Goal: Task Accomplishment & Management: Manage account settings

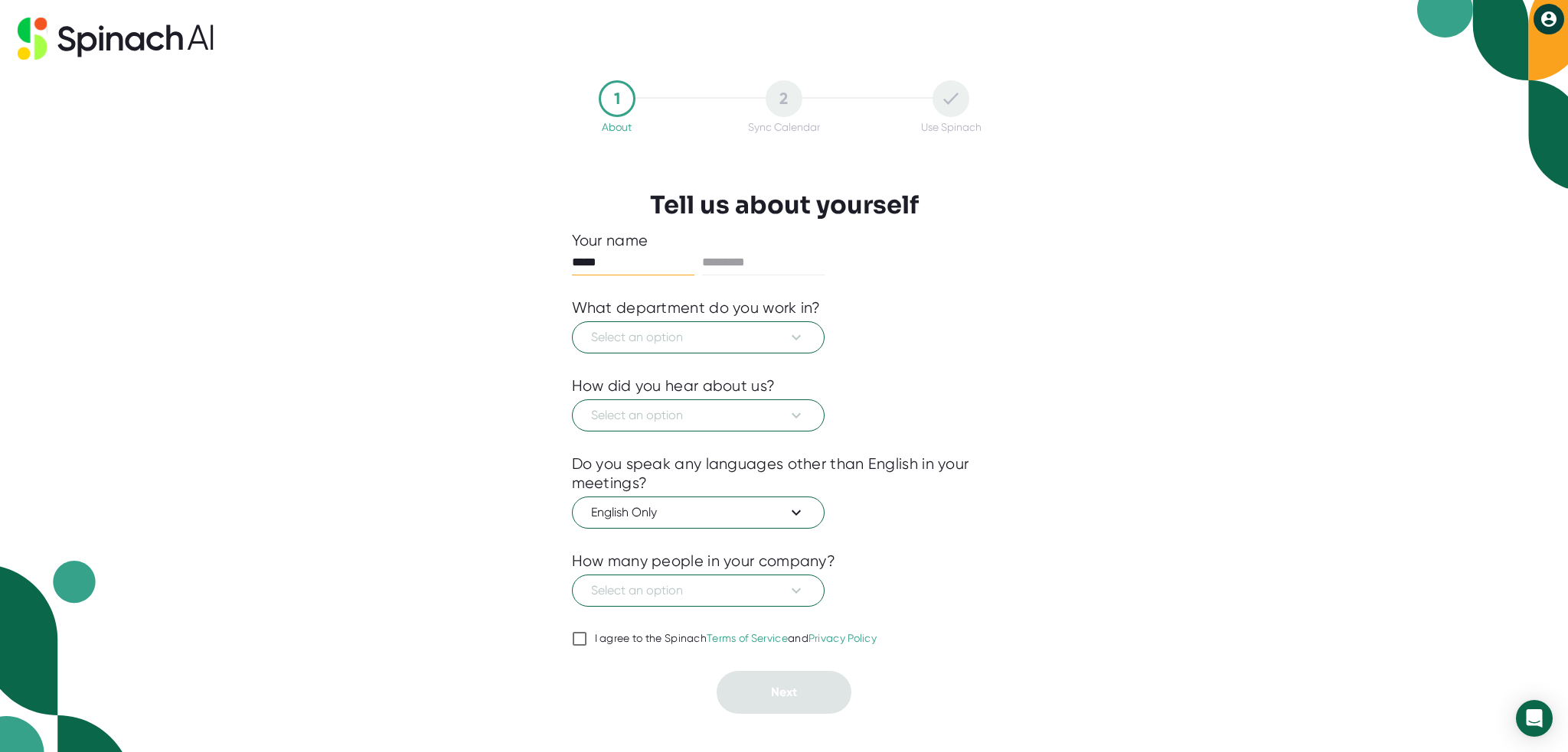
type input "****"
click at [766, 256] on input "text" at bounding box center [764, 262] width 123 height 25
type input "****"
click at [796, 334] on icon at bounding box center [796, 337] width 18 height 18
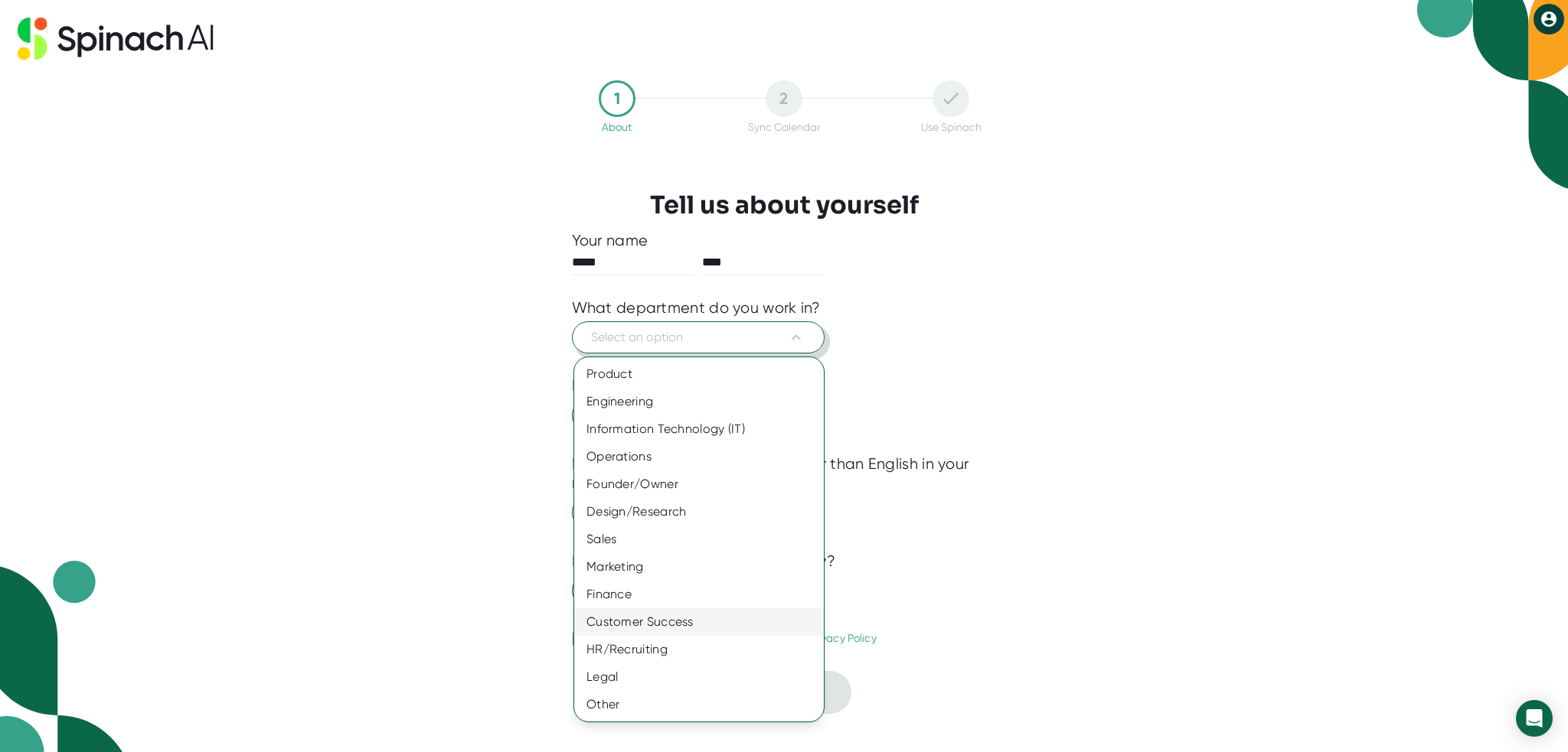
click at [655, 627] on div "Customer Success" at bounding box center [699, 622] width 250 height 28
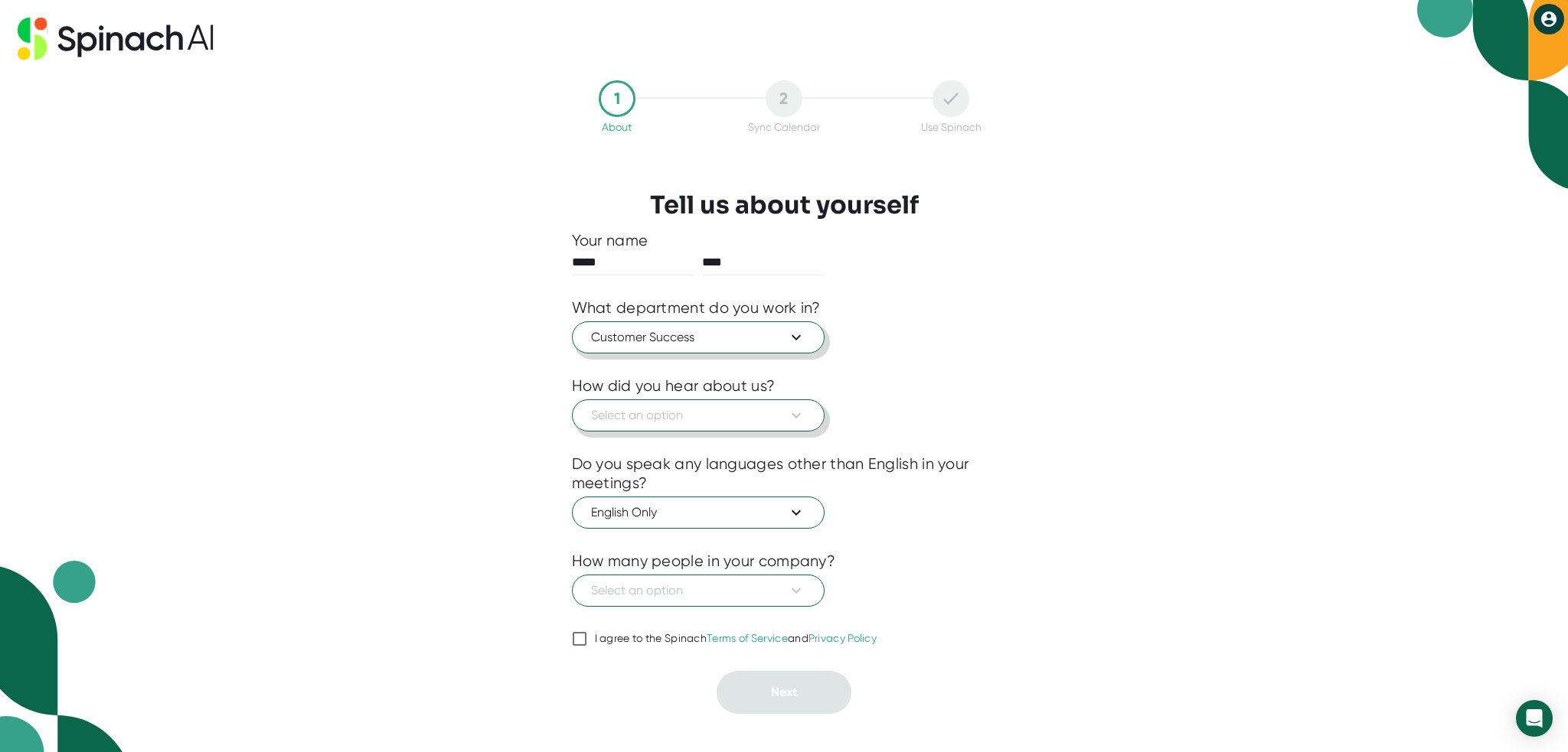
click at [723, 416] on span "Select an option" at bounding box center [698, 415] width 215 height 18
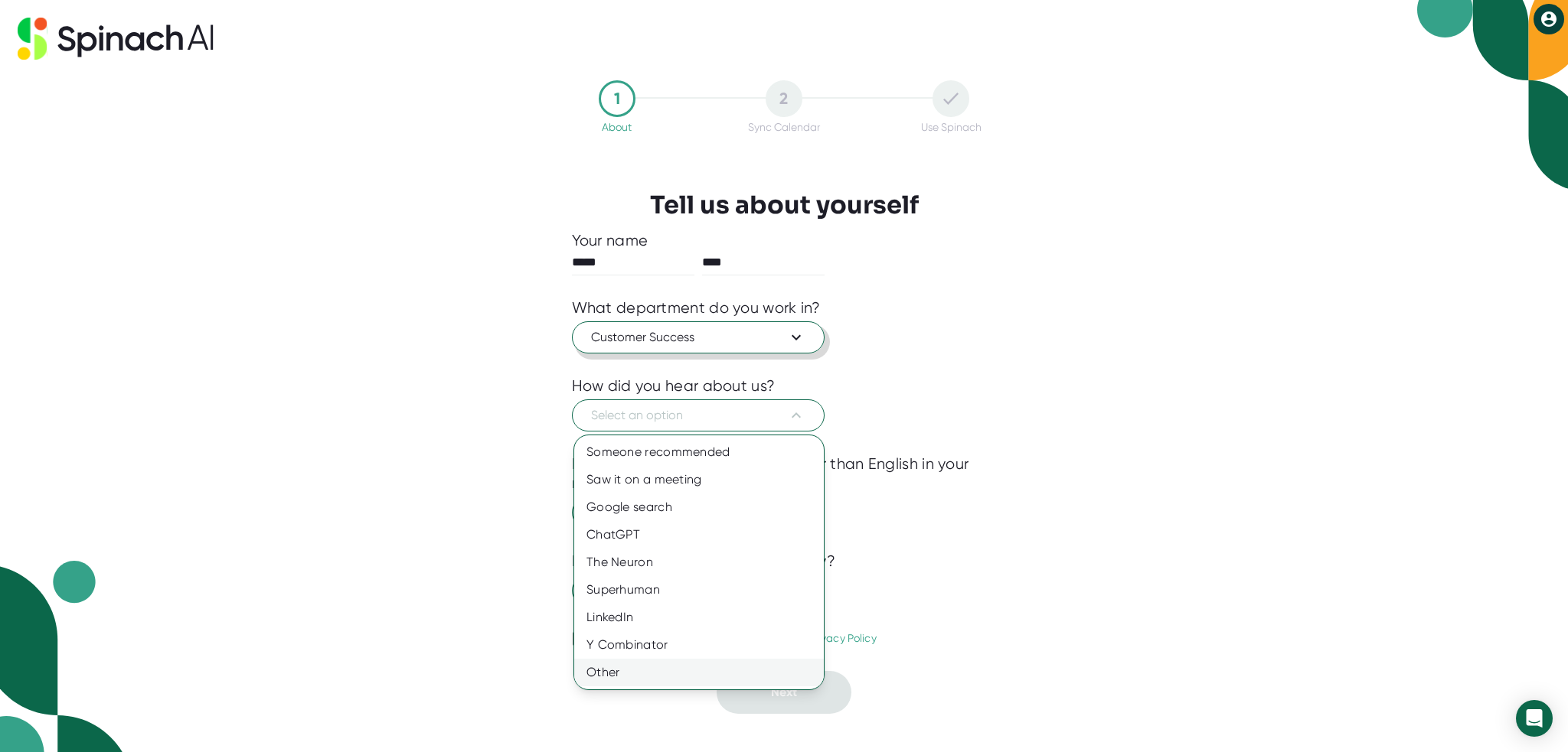
click at [633, 674] on div "Other" at bounding box center [699, 672] width 250 height 28
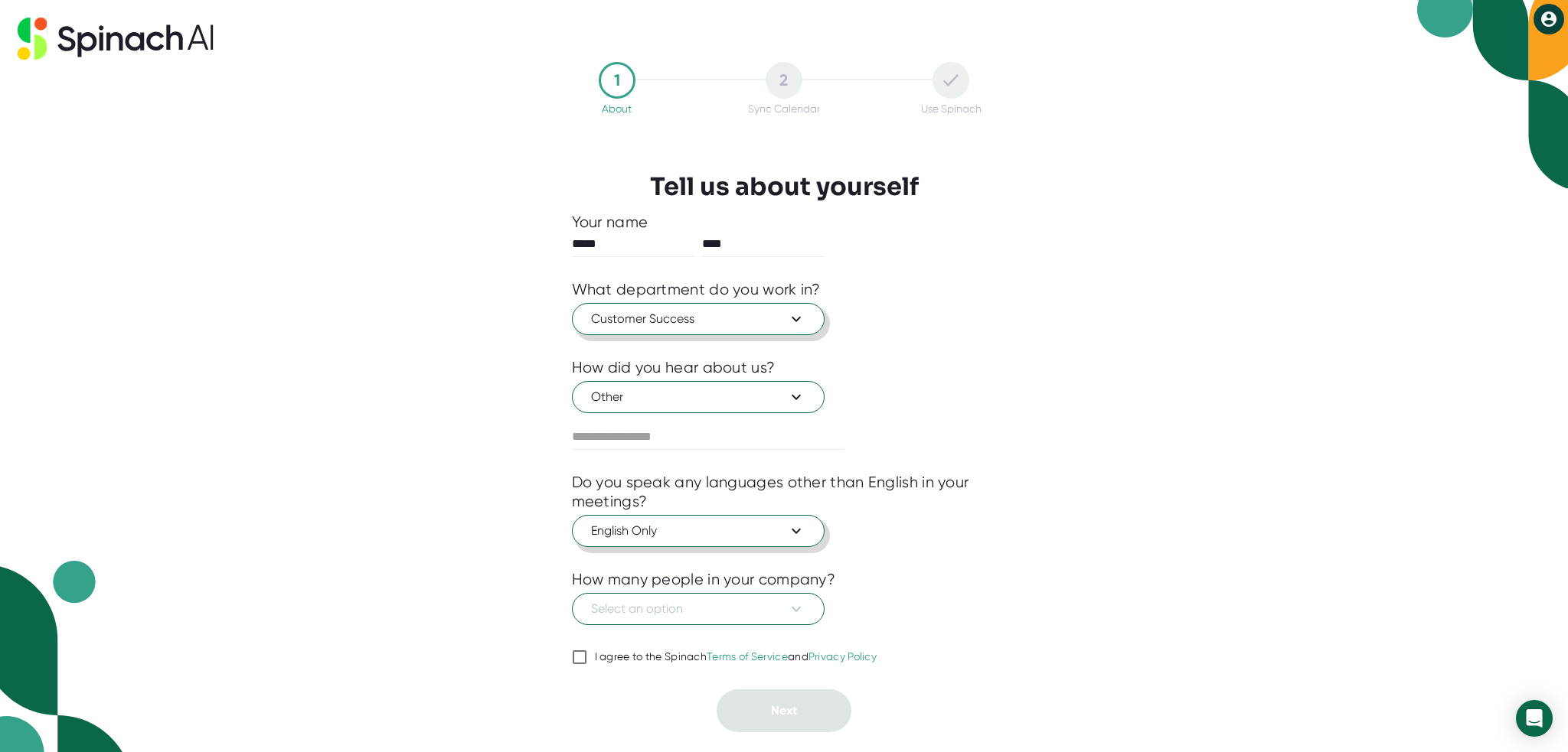
click at [696, 533] on span "English Only" at bounding box center [698, 530] width 215 height 18
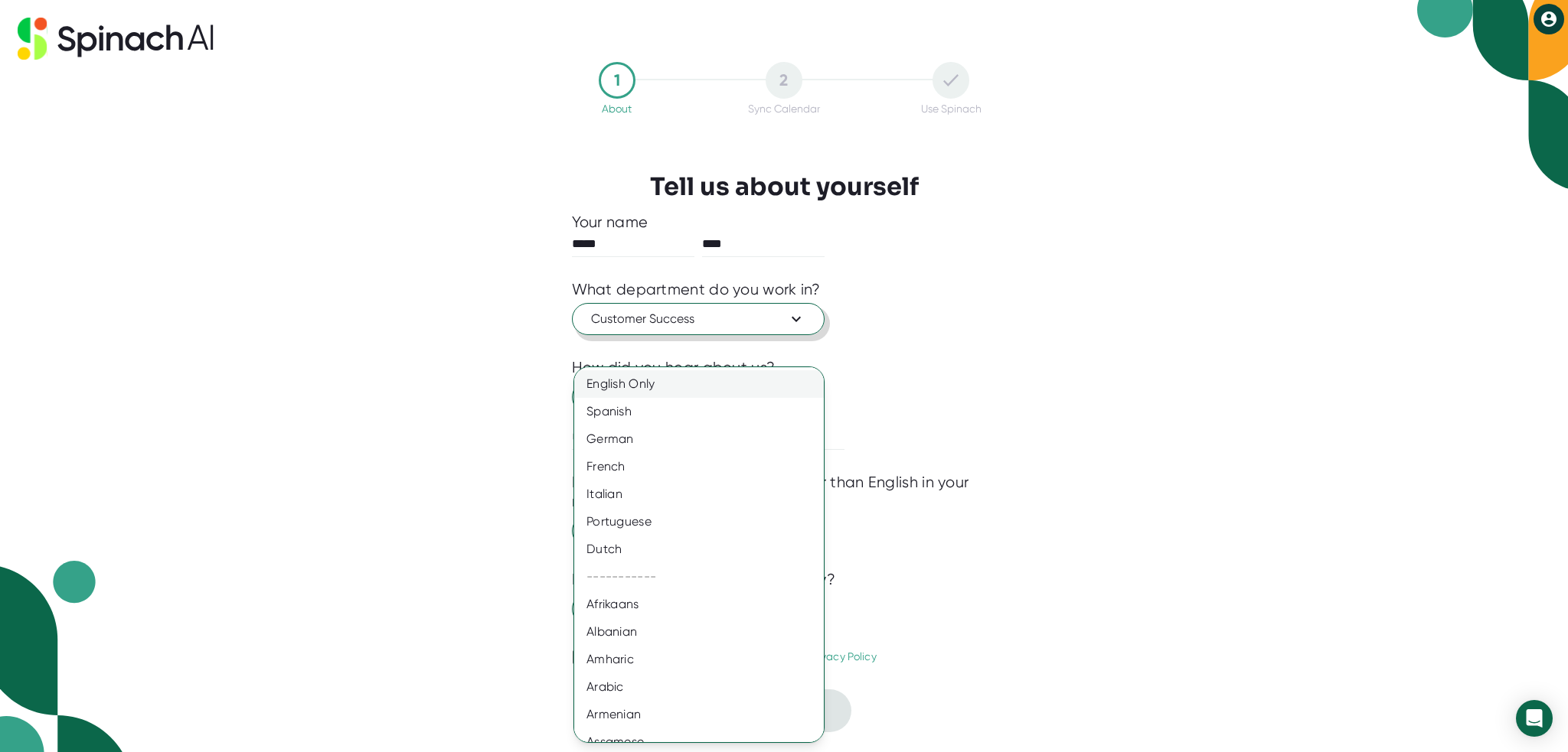
click at [629, 388] on div "English Only" at bounding box center [705, 384] width 261 height 28
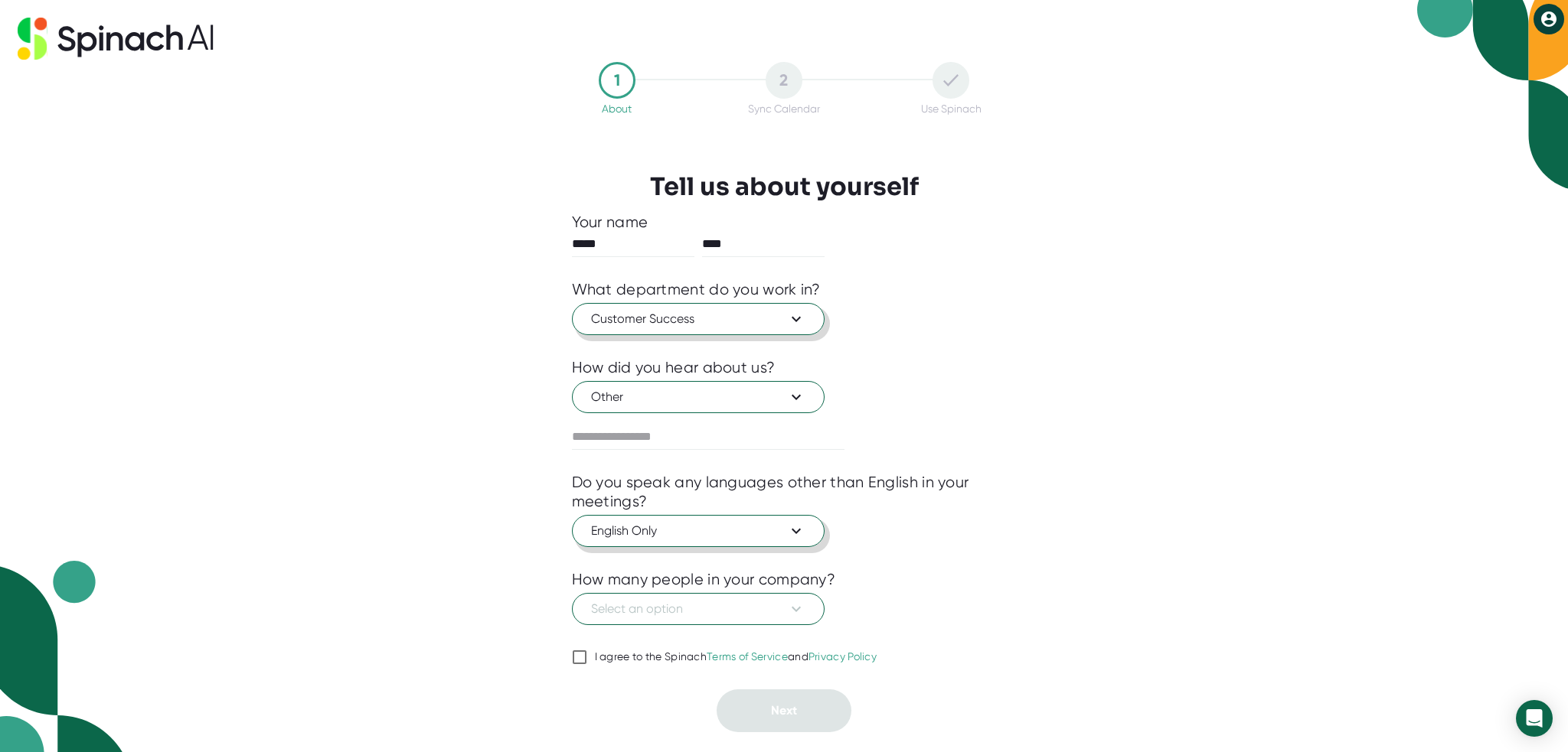
click at [799, 530] on icon at bounding box center [796, 531] width 10 height 6
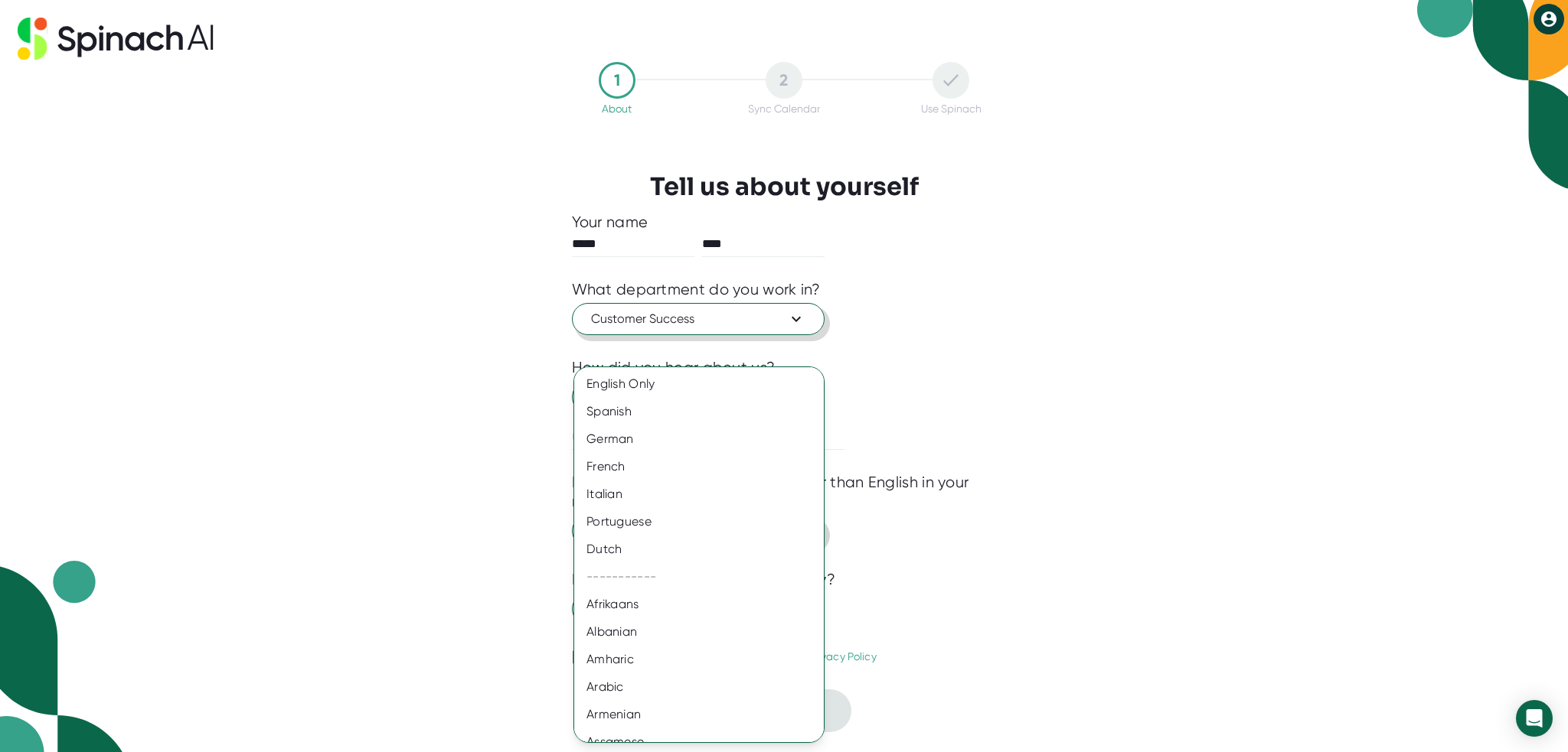
click at [990, 404] on div at bounding box center [784, 376] width 1568 height 752
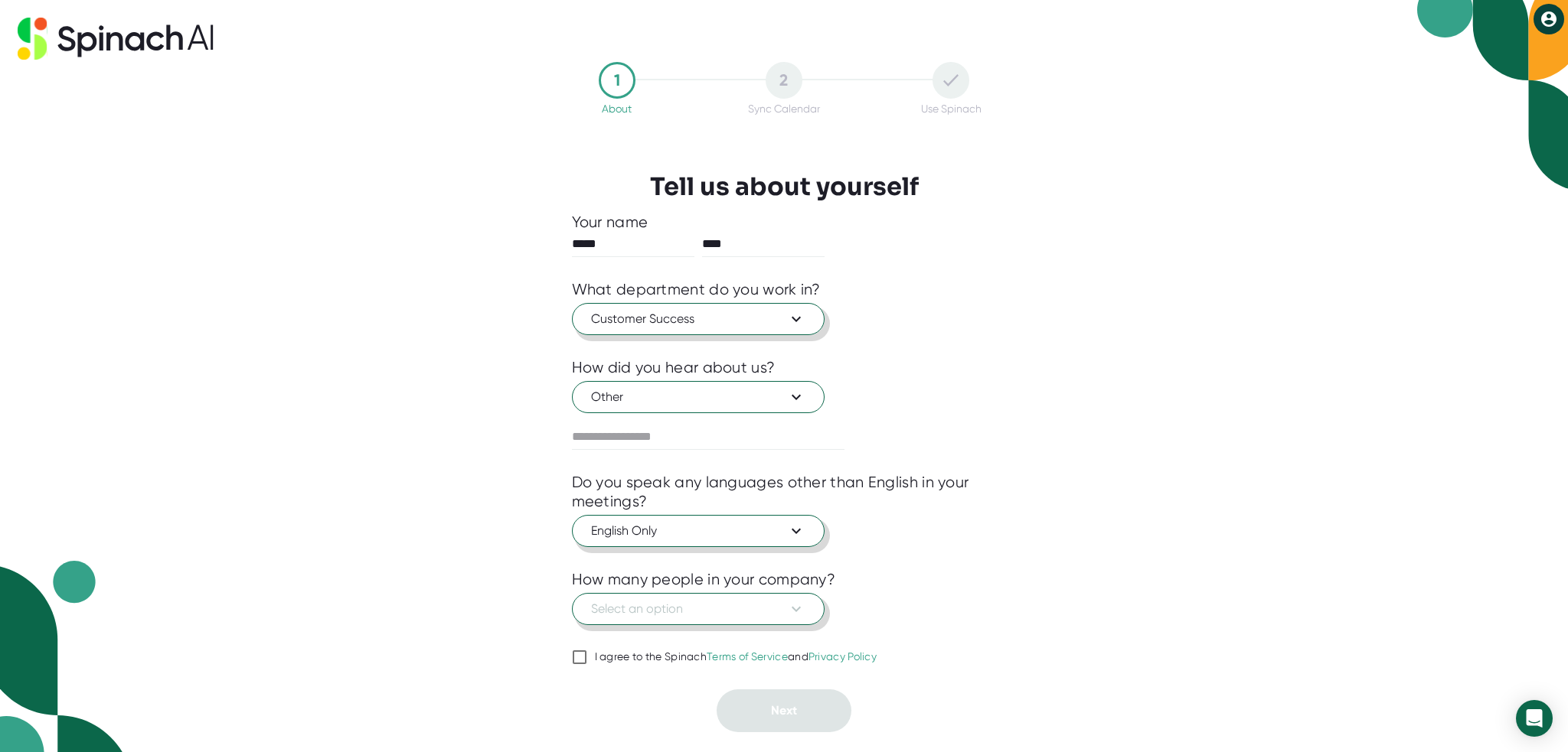
click at [807, 607] on button "Select an option" at bounding box center [698, 609] width 253 height 32
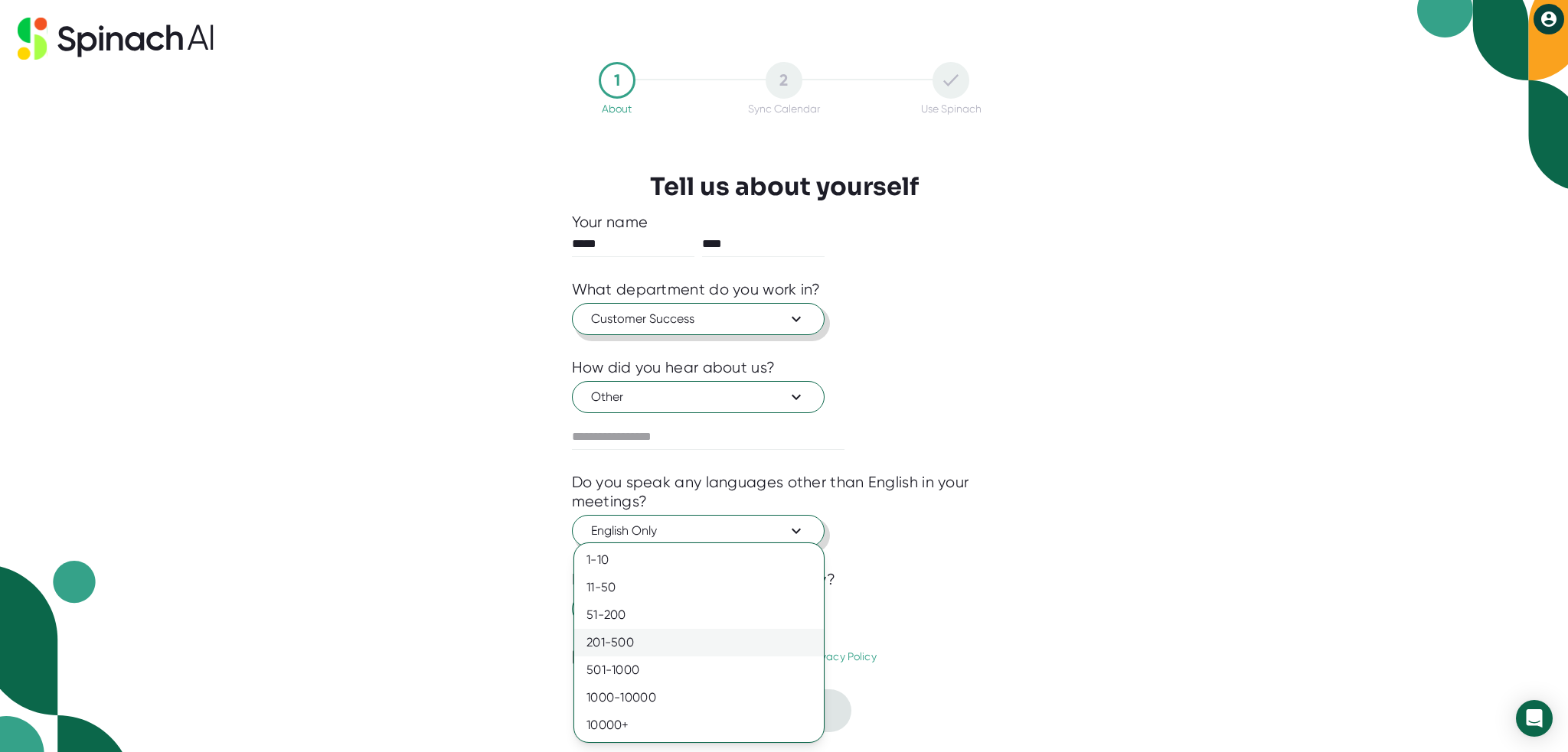
click at [606, 648] on div "201-500" at bounding box center [699, 643] width 250 height 28
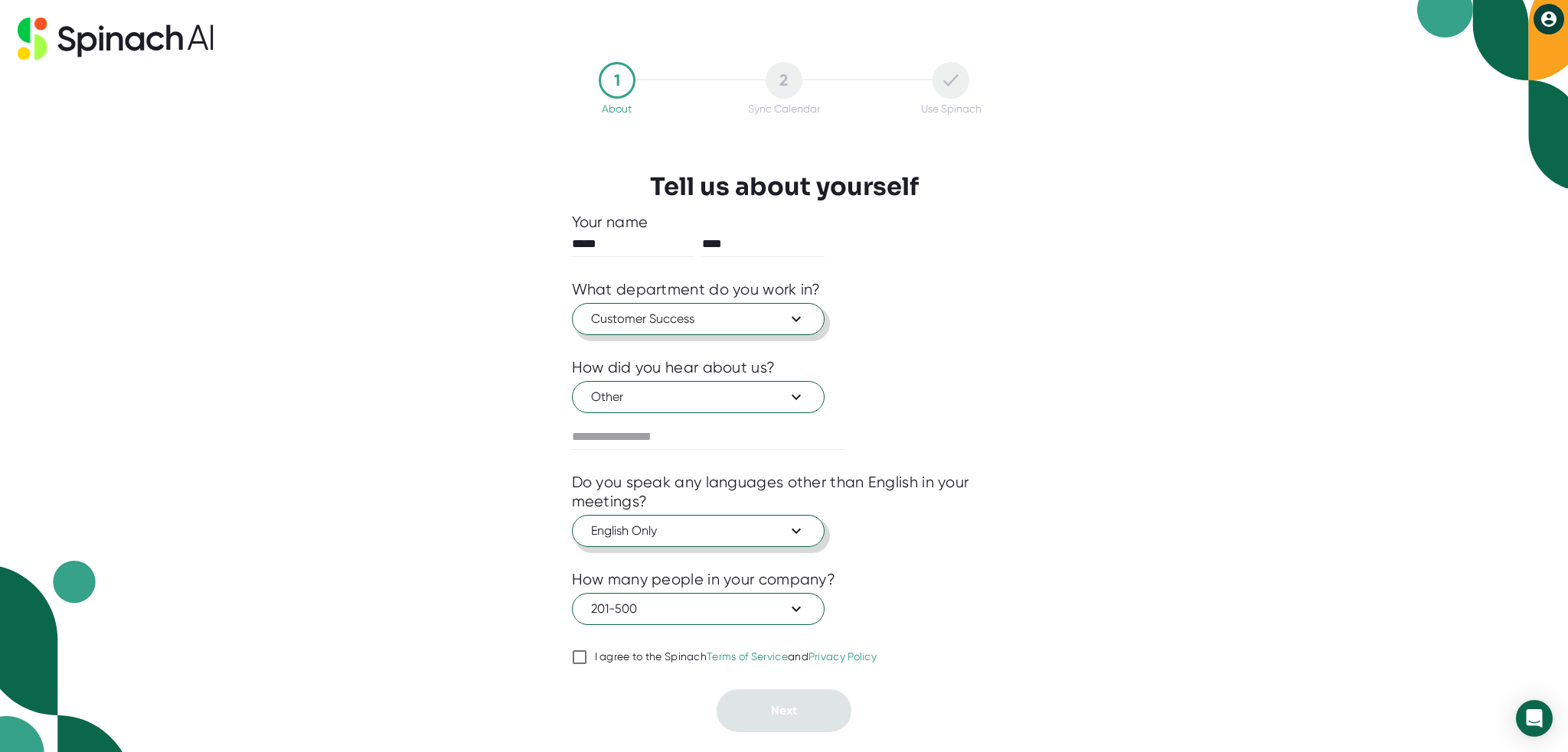
click at [577, 656] on input "I agree to the Spinach Terms of Service and Privacy Policy" at bounding box center [579, 657] width 15 height 18
checkbox input "true"
click at [752, 703] on button "Next" at bounding box center [784, 711] width 135 height 43
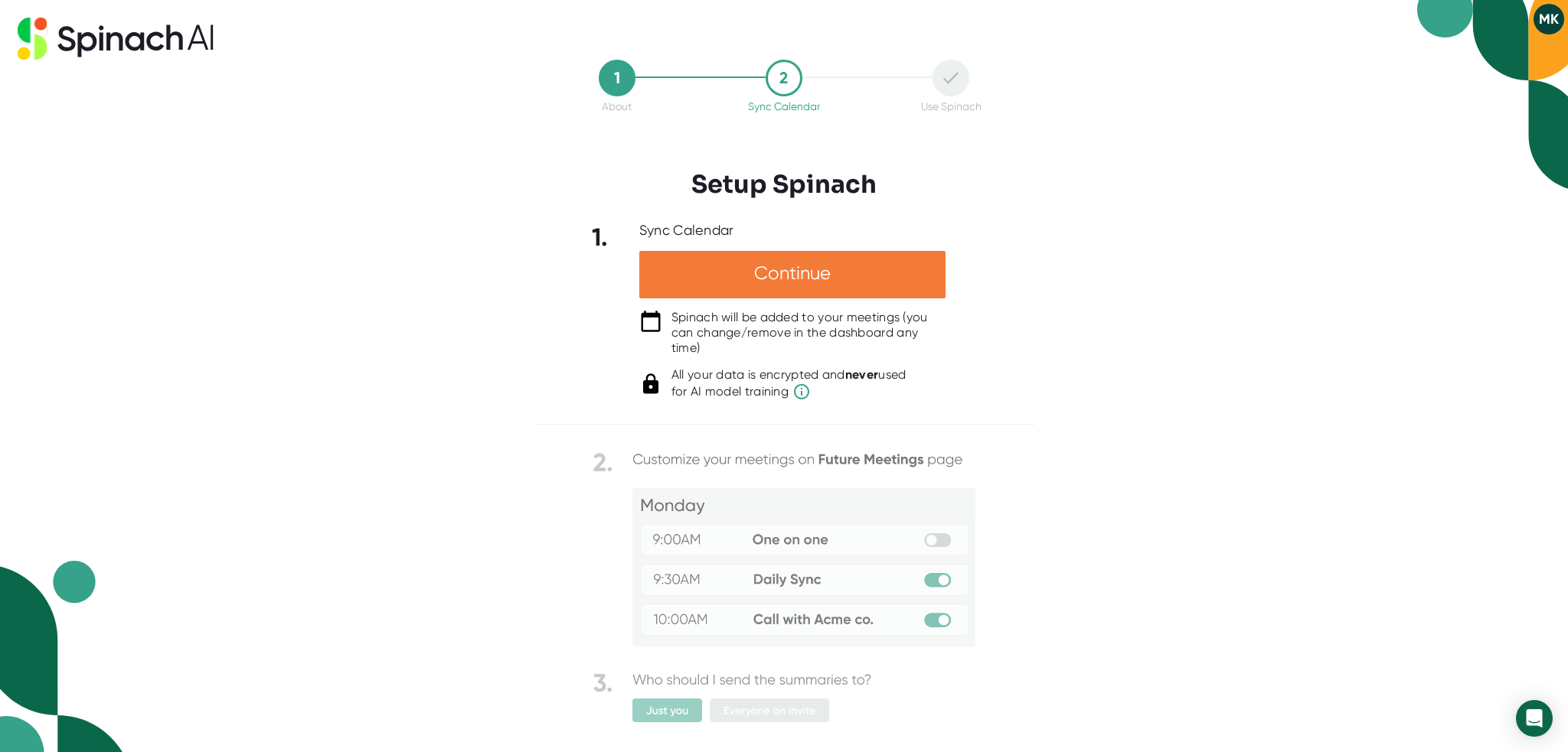
click at [794, 285] on div "Continue" at bounding box center [792, 274] width 306 height 47
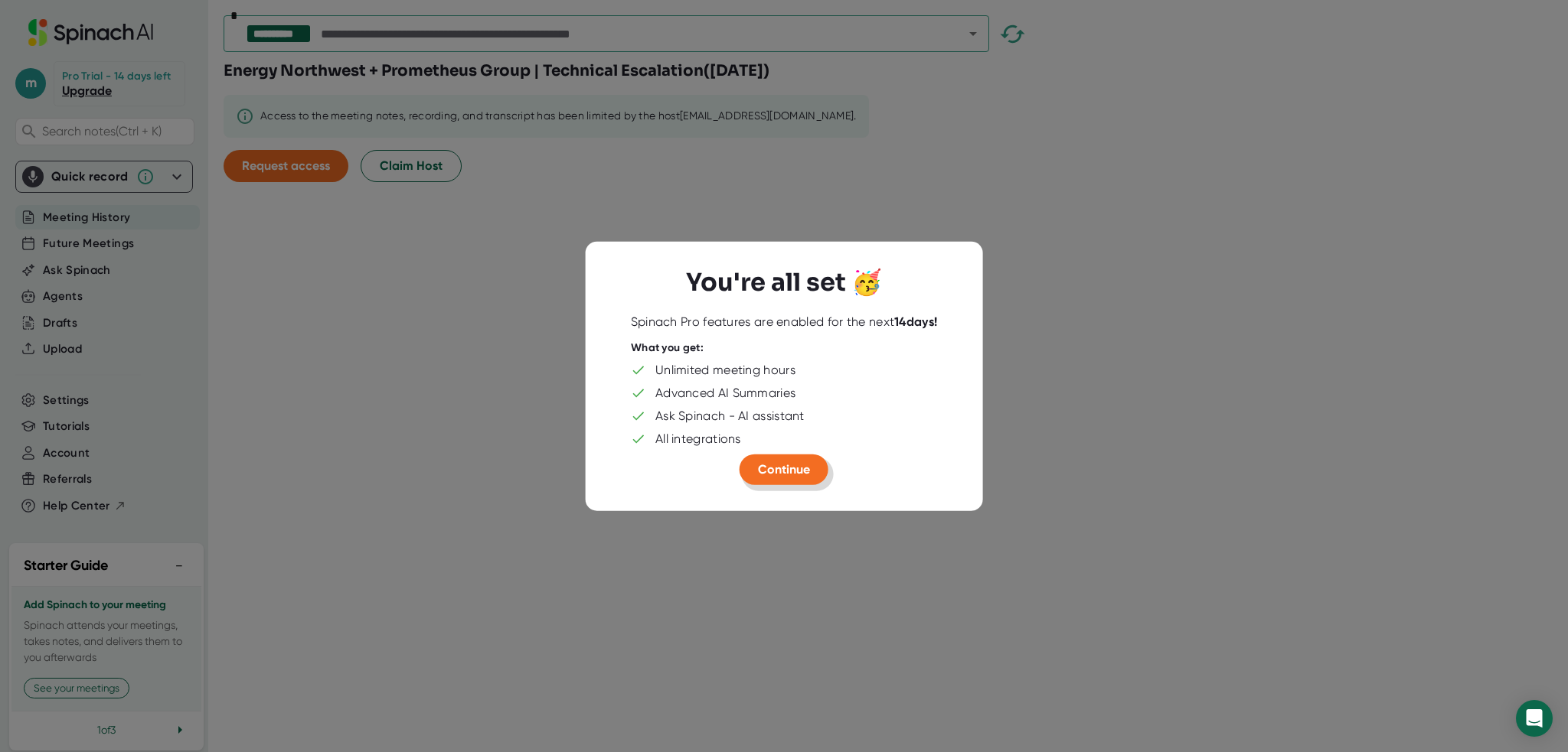
click at [776, 463] on span "Continue" at bounding box center [784, 469] width 52 height 14
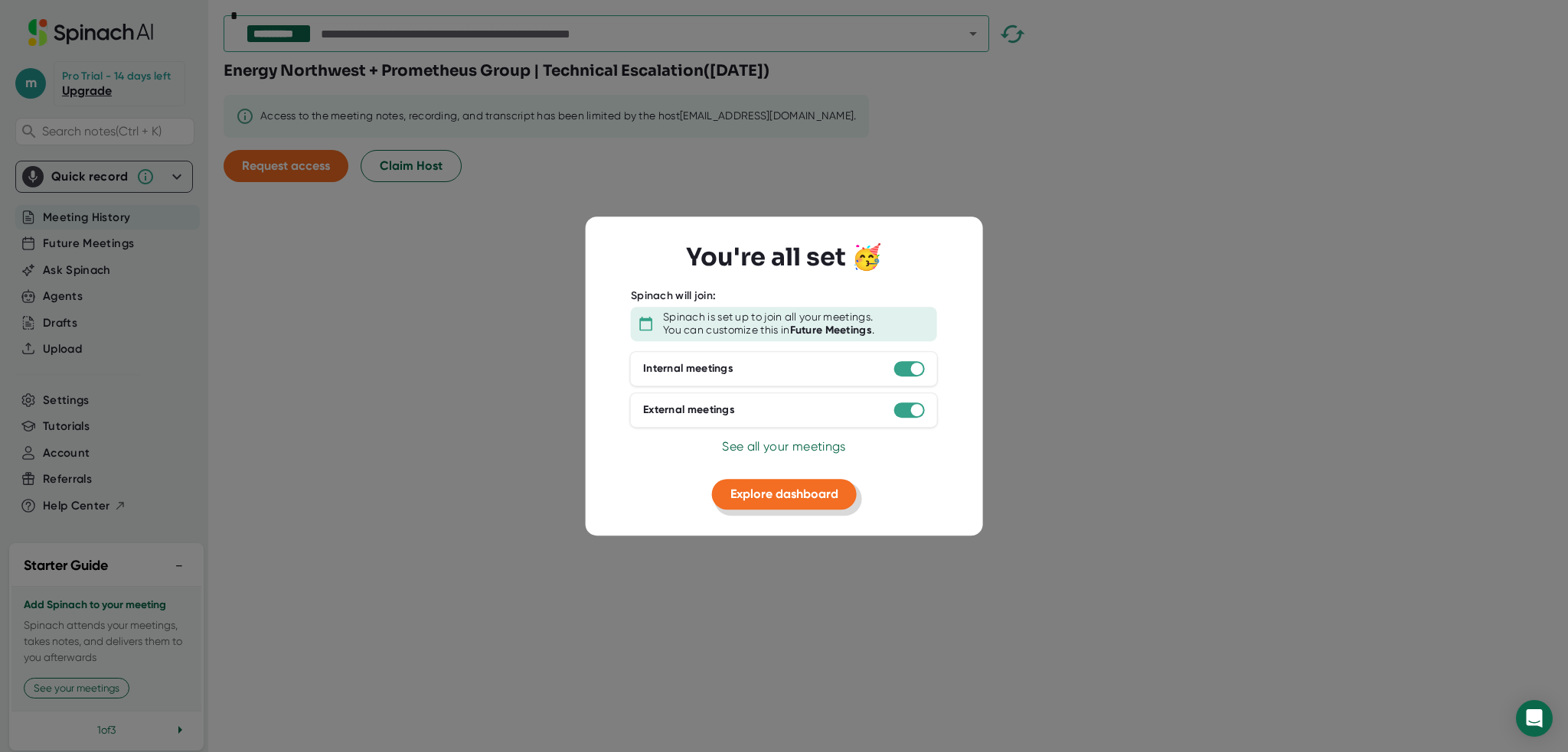
click at [777, 499] on span "Explore dashboard" at bounding box center [784, 494] width 108 height 14
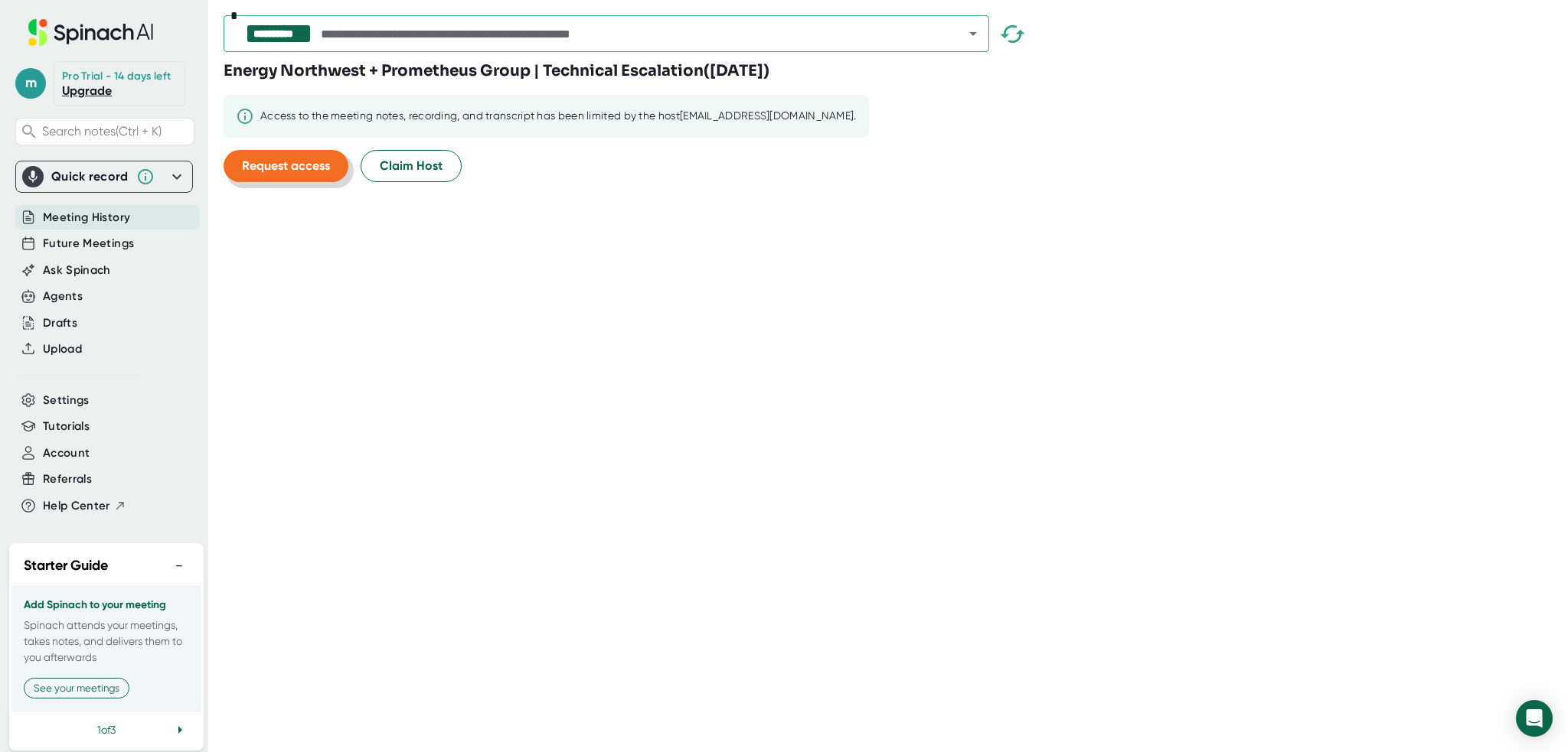
click at [278, 168] on span "Request access" at bounding box center [286, 166] width 88 height 14
click at [82, 253] on span "Future Meetings" at bounding box center [89, 244] width 91 height 18
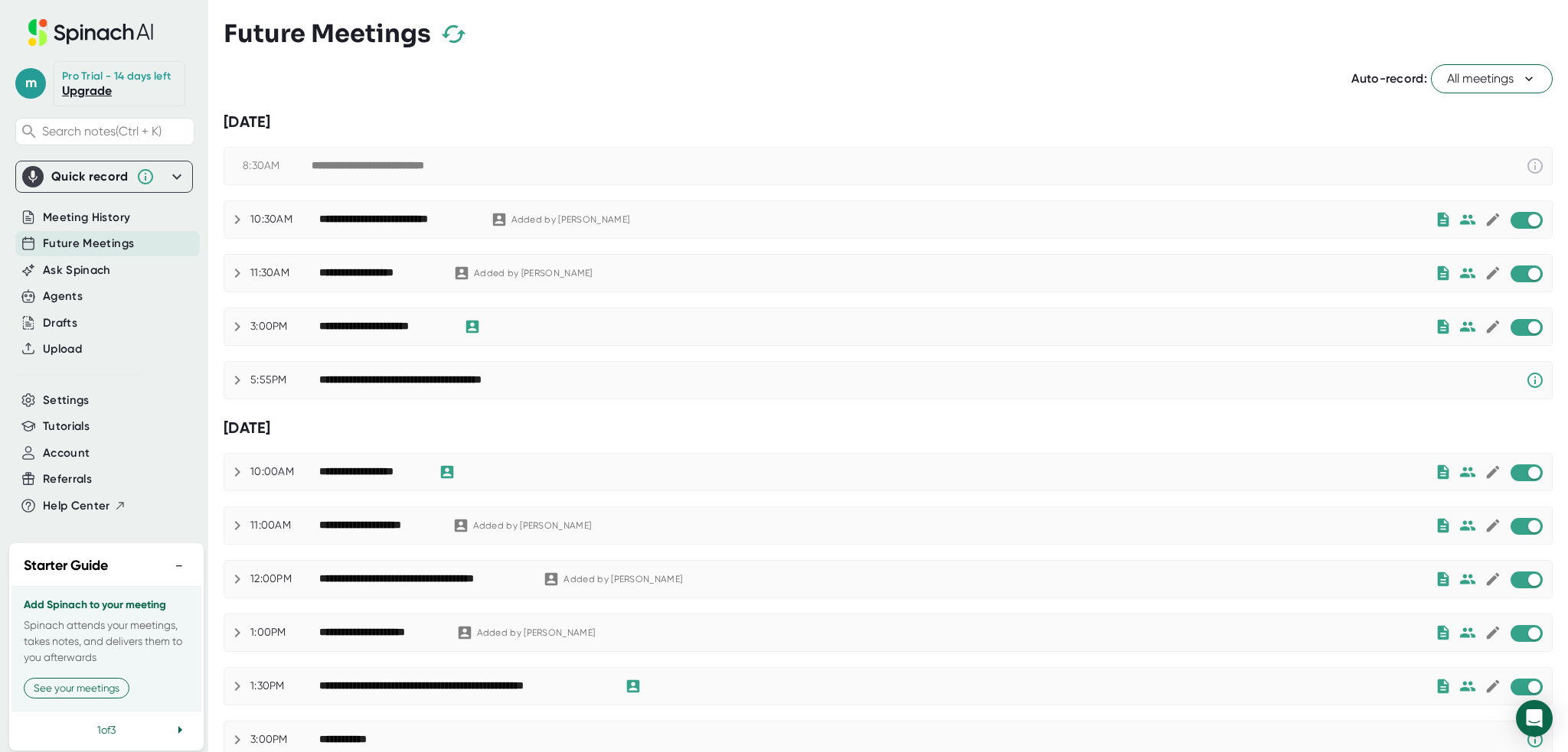
click at [363, 220] on div "**********" at bounding box center [397, 219] width 156 height 14
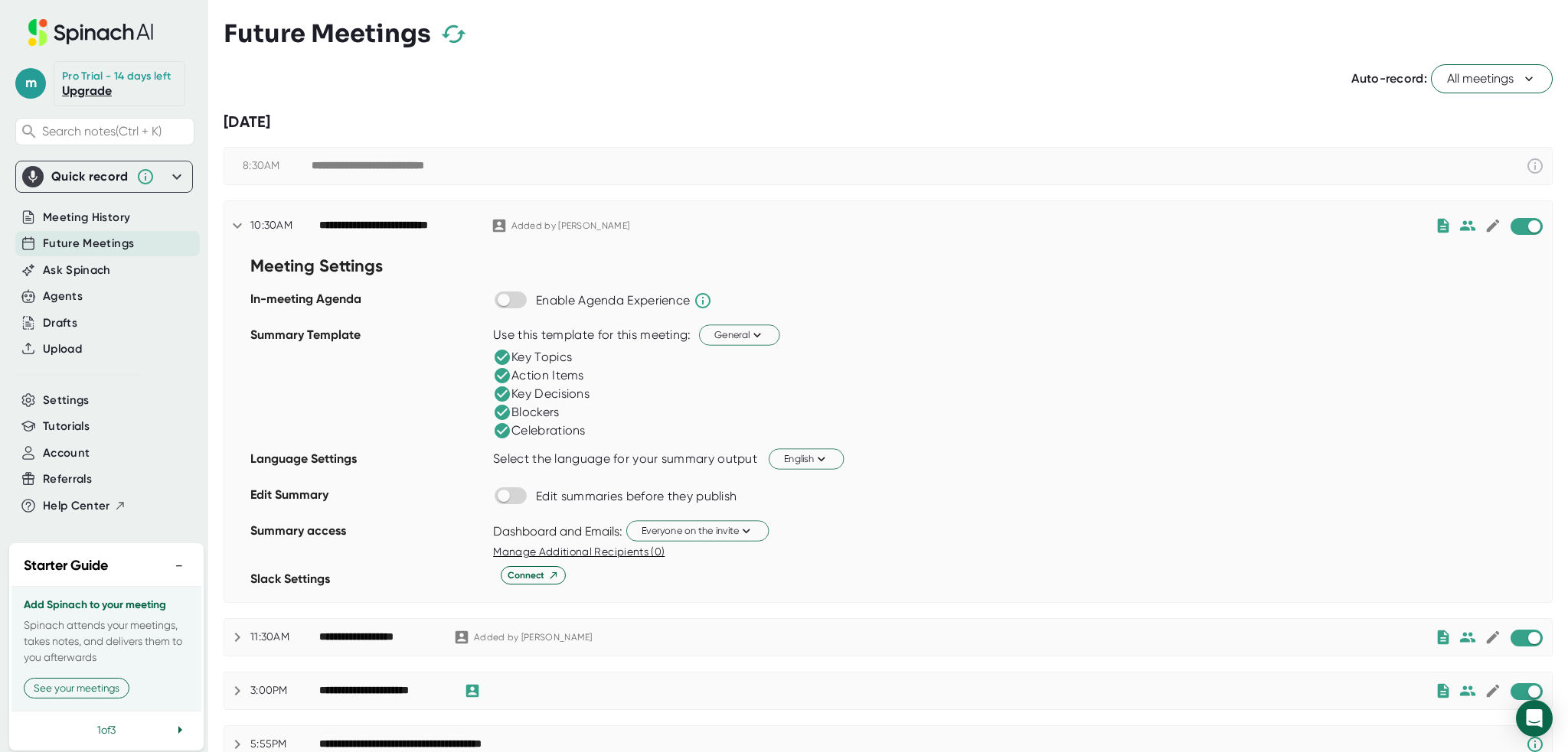
click at [754, 77] on div "Auto-record: All meetings" at bounding box center [888, 79] width 1329 height 29
